Goal: Transaction & Acquisition: Purchase product/service

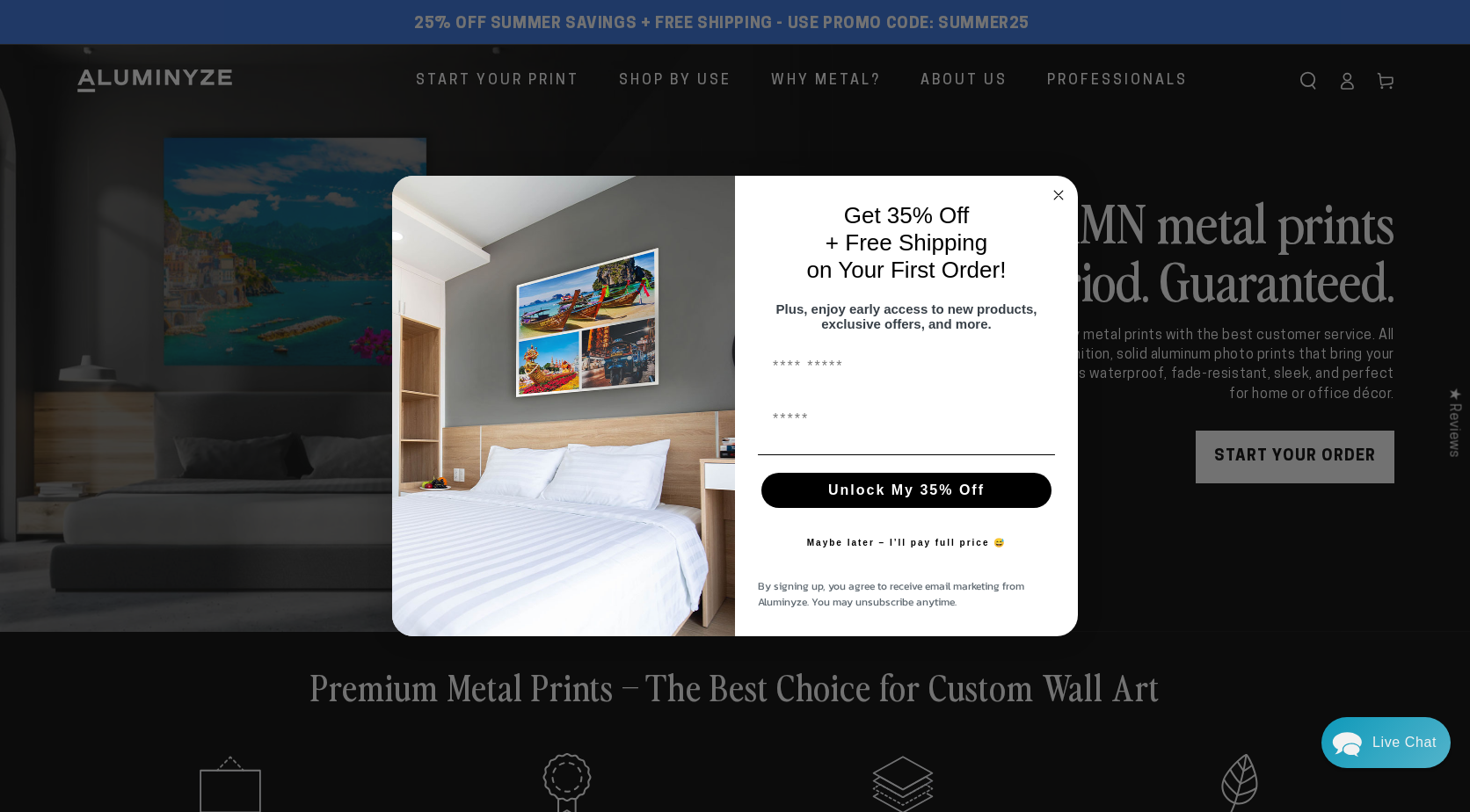
click at [1063, 188] on circle "Close dialog" at bounding box center [1059, 196] width 21 height 21
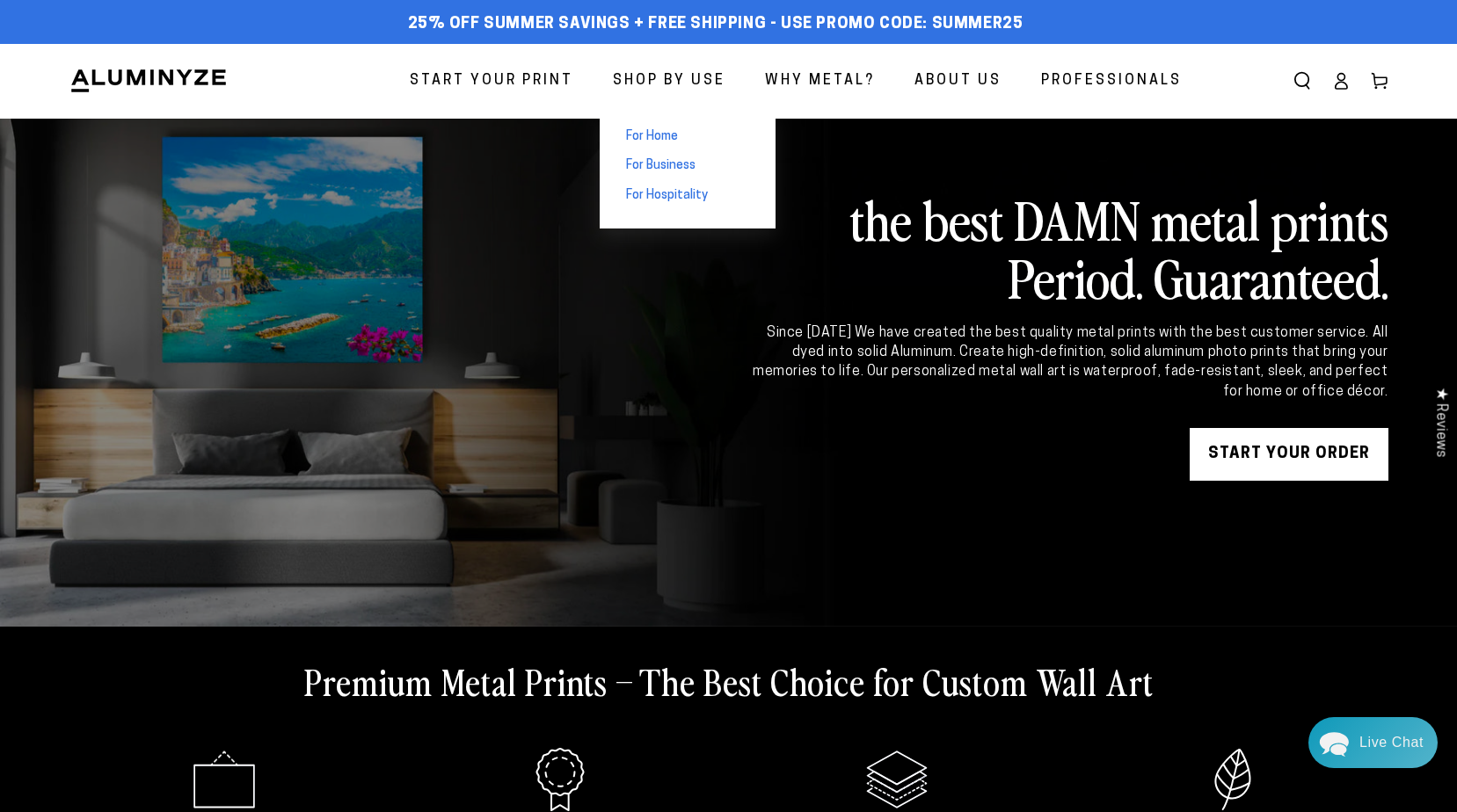
click at [669, 135] on span "For Home" at bounding box center [651, 137] width 52 height 18
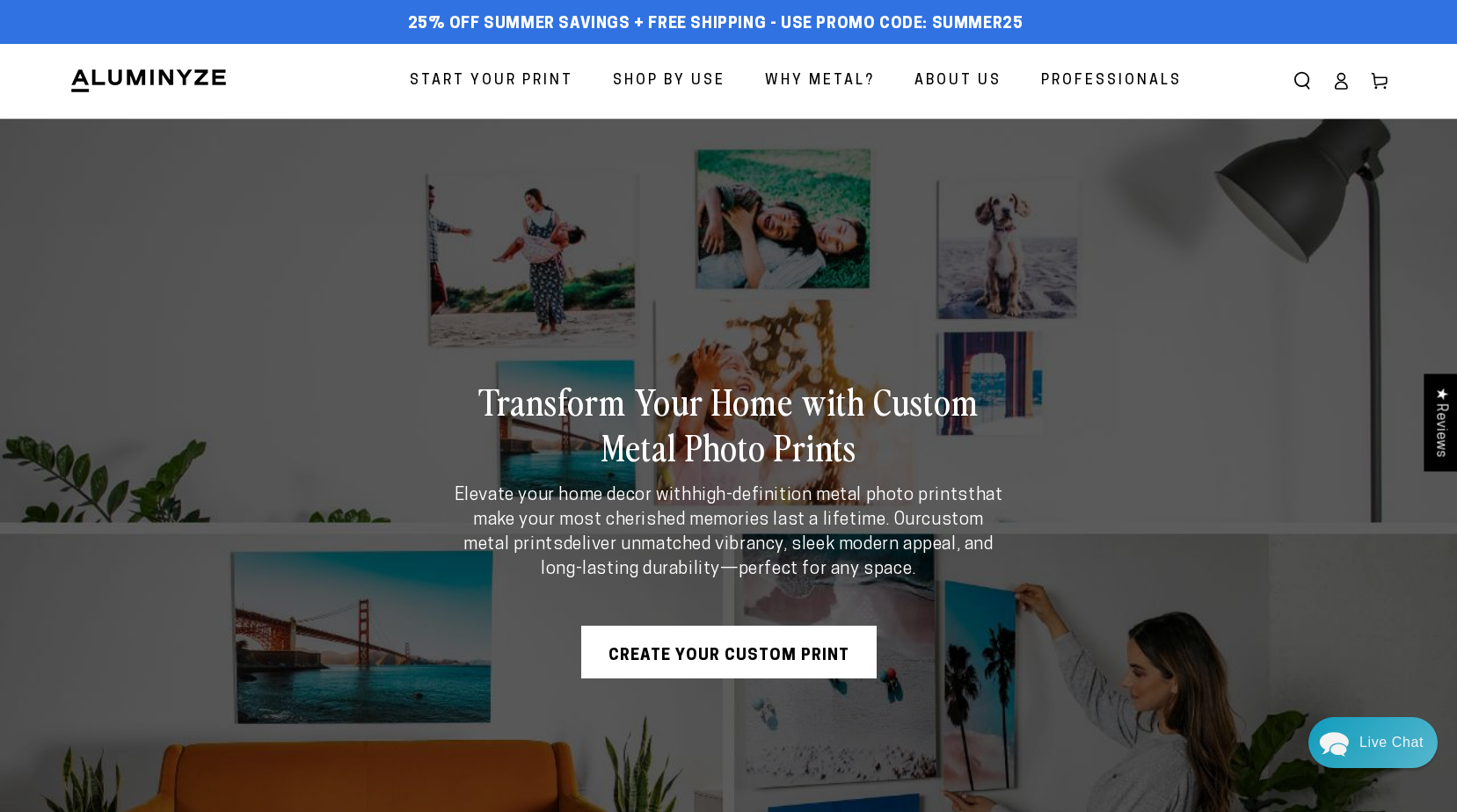
click at [527, 80] on span "Start Your Print" at bounding box center [492, 81] width 163 height 25
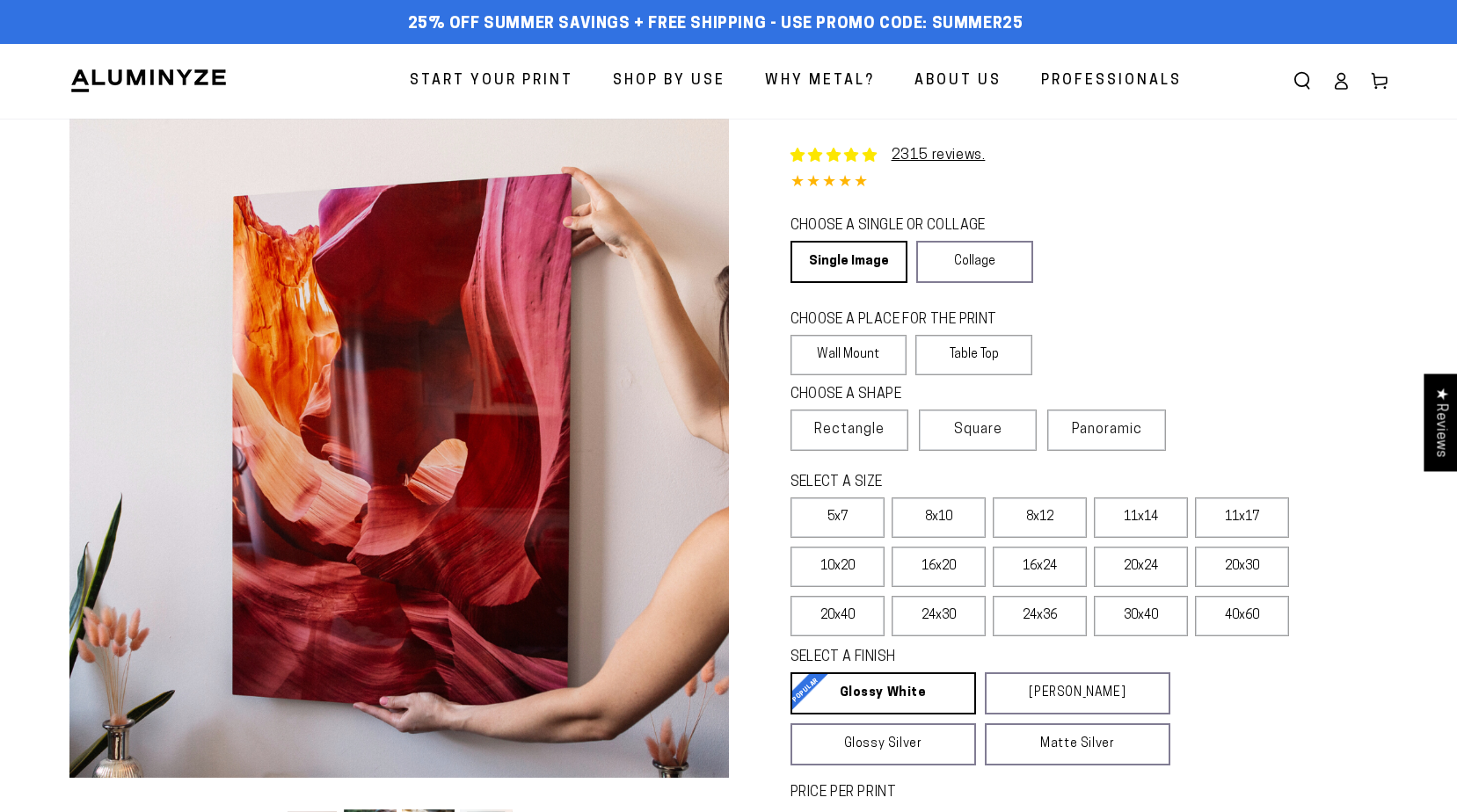
select select "**********"
click at [1125, 573] on label "20x24" at bounding box center [1141, 566] width 94 height 40
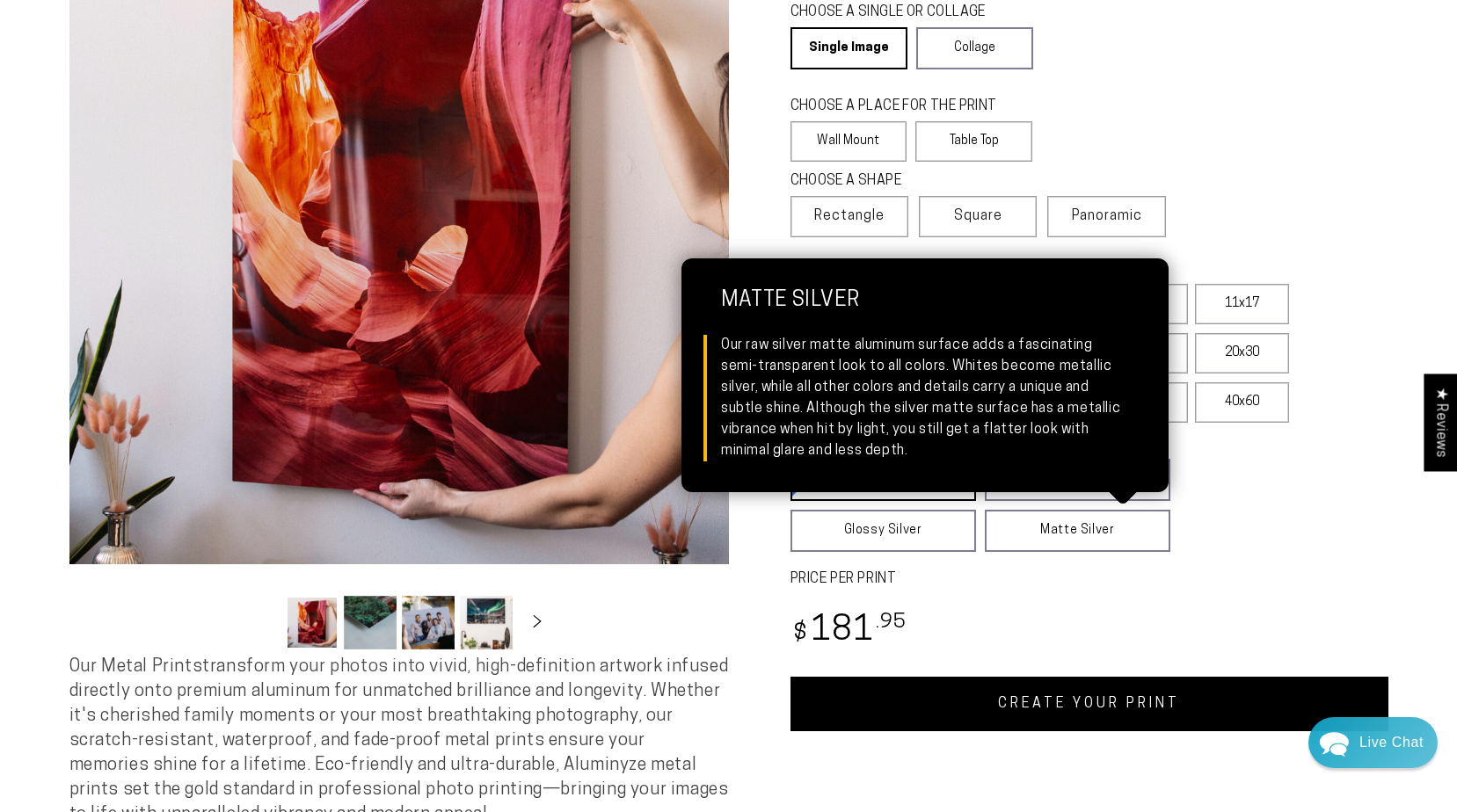
scroll to position [263, 0]
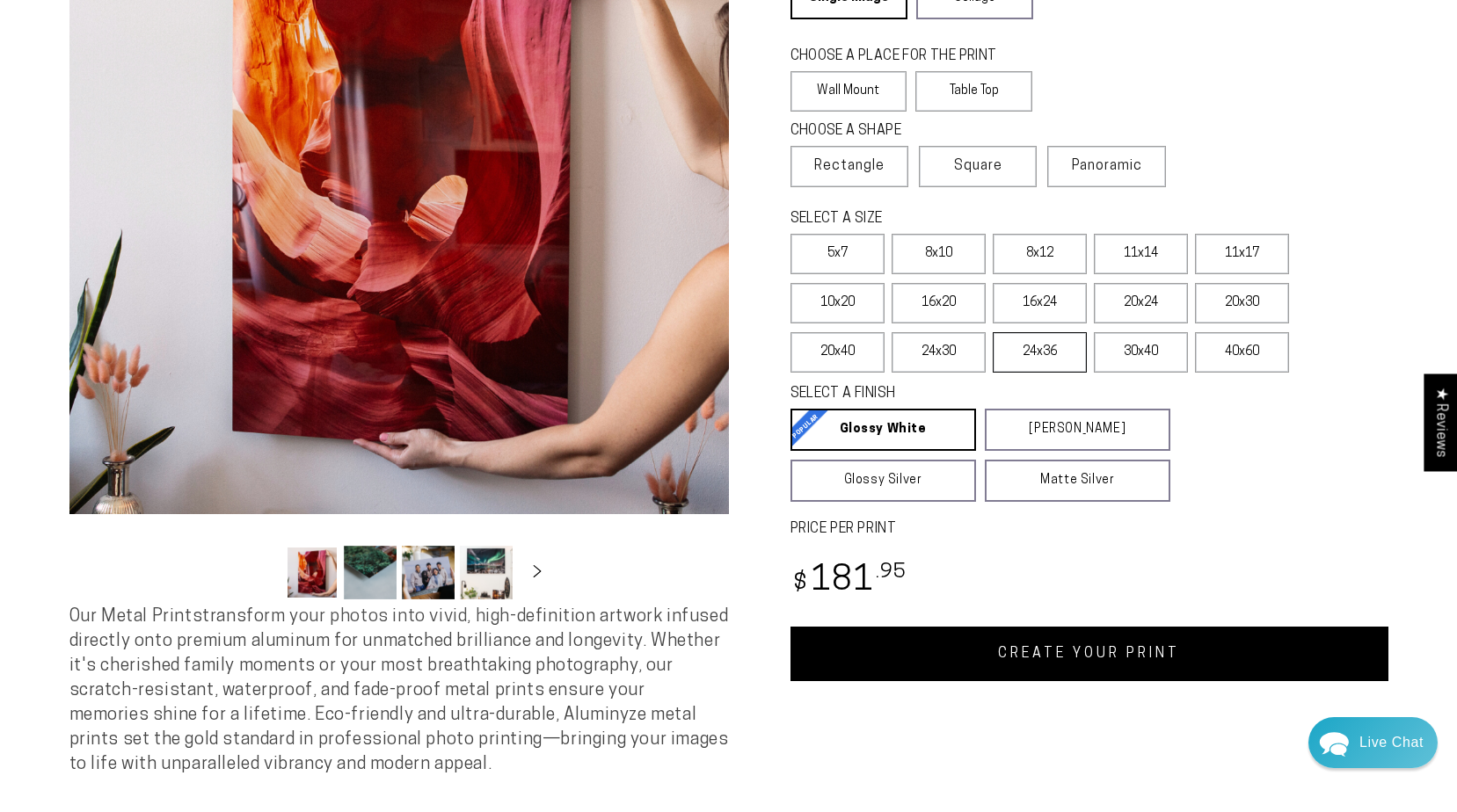
click at [1041, 352] on label "24x36" at bounding box center [1040, 352] width 94 height 40
click at [848, 302] on label "10x20" at bounding box center [838, 303] width 94 height 40
